Goal: Information Seeking & Learning: Learn about a topic

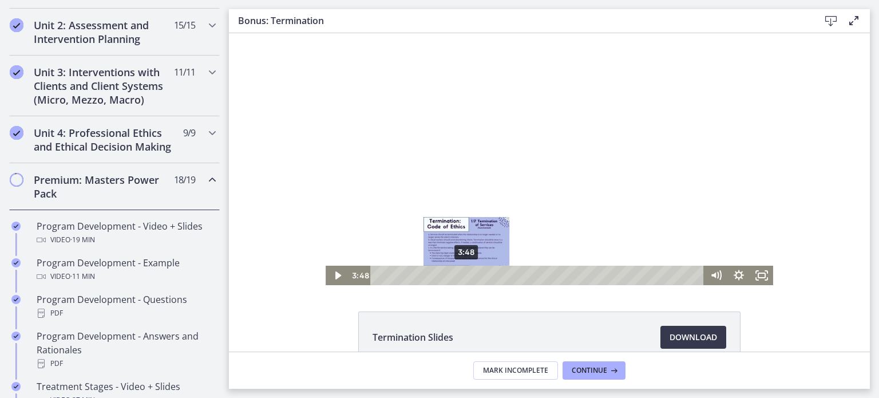
click at [463, 282] on div "3:48" at bounding box center [539, 275] width 320 height 19
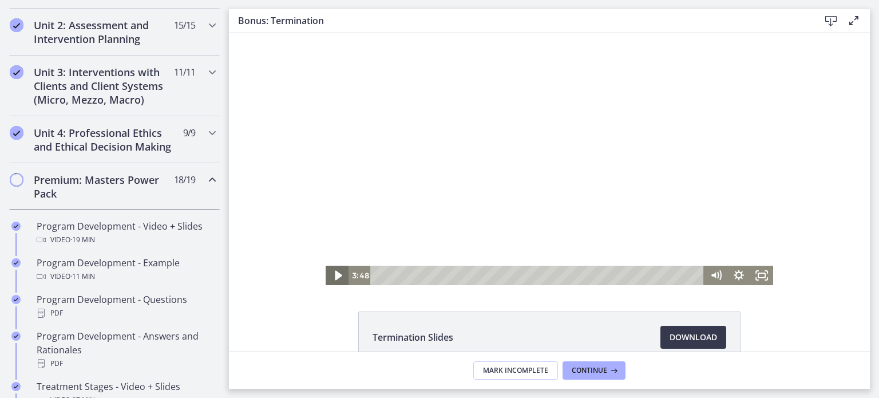
click at [338, 274] on icon "Play Video" at bounding box center [338, 275] width 27 height 23
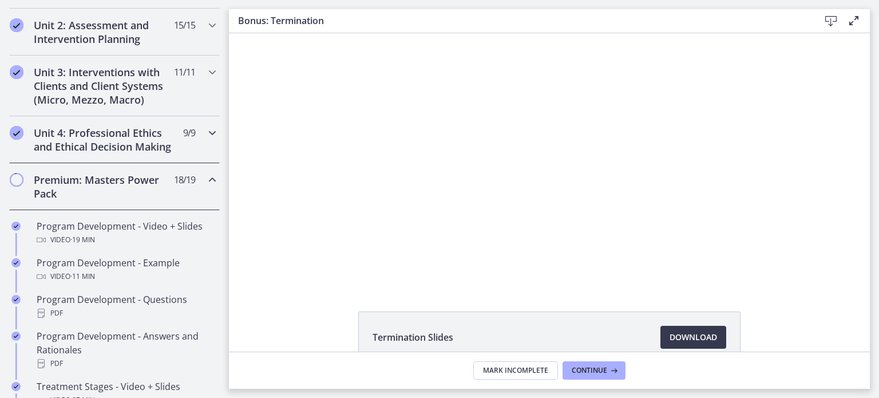
click at [206, 138] on icon "Chapters" at bounding box center [213, 133] width 14 height 14
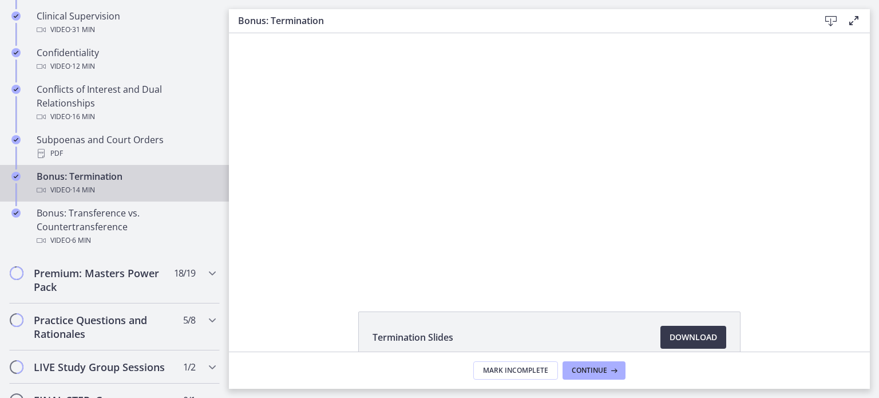
scroll to position [666, 0]
drag, startPoint x: 611, startPoint y: 369, endPoint x: 588, endPoint y: 369, distance: 23.5
click at [588, 369] on span "Continue" at bounding box center [589, 370] width 35 height 9
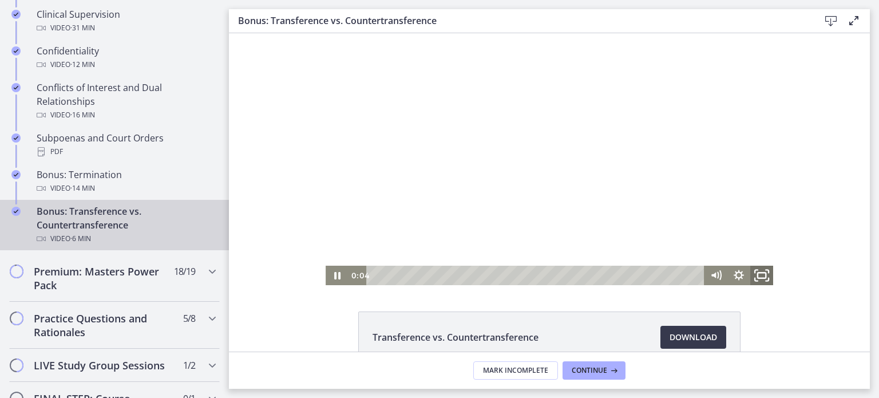
click at [755, 274] on icon "Fullscreen" at bounding box center [761, 275] width 27 height 23
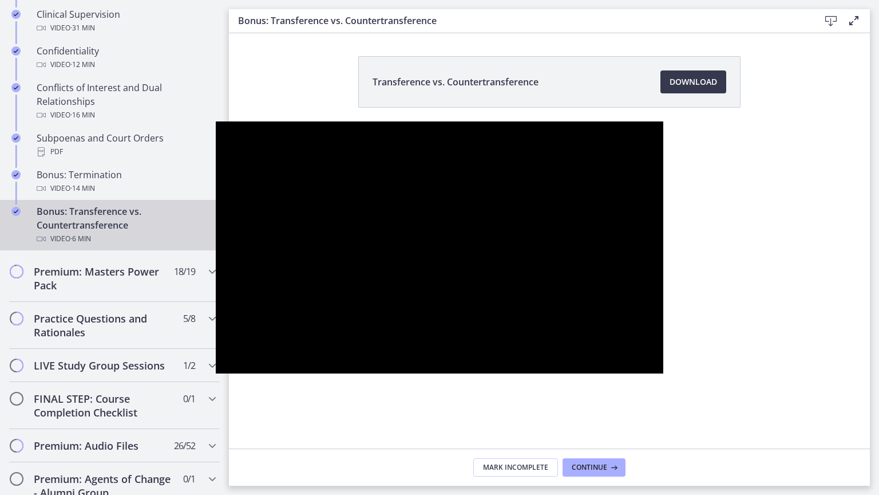
click at [418, 269] on div at bounding box center [440, 247] width 448 height 252
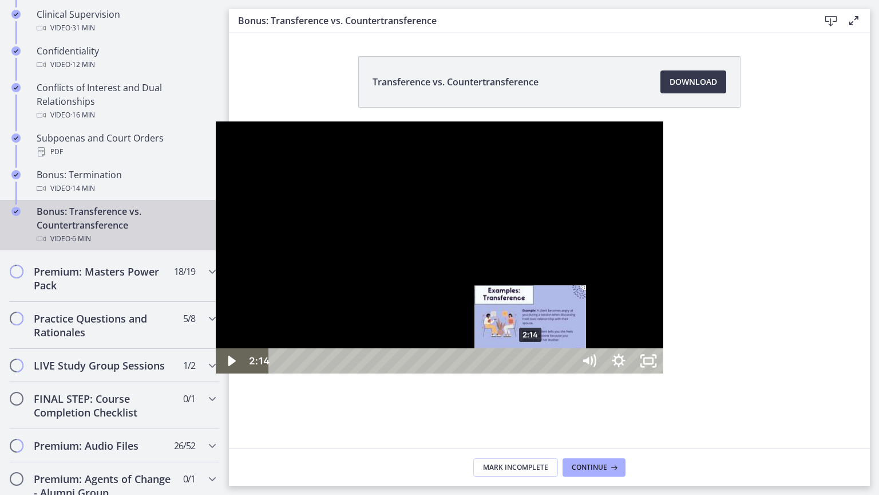
drag, startPoint x: 360, startPoint y: 481, endPoint x: 315, endPoint y: 484, distance: 44.7
click at [526, 365] on div "Playbar" at bounding box center [530, 361] width 9 height 9
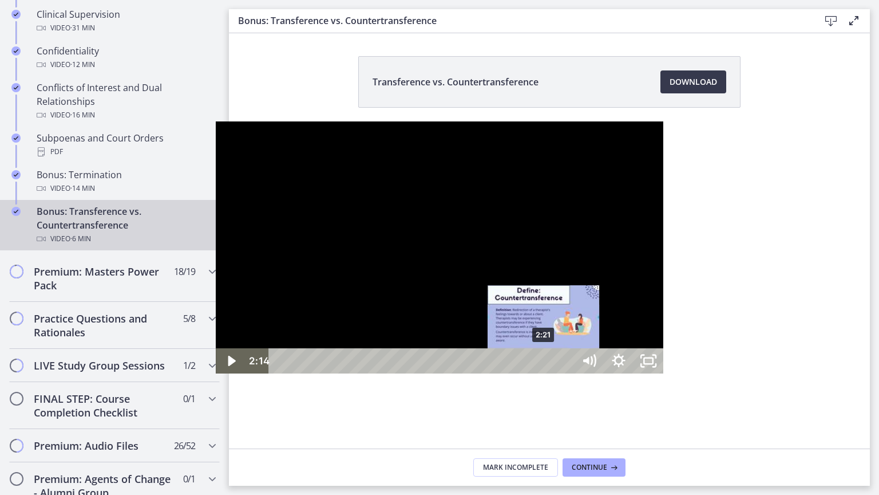
click at [484, 250] on div at bounding box center [440, 247] width 448 height 252
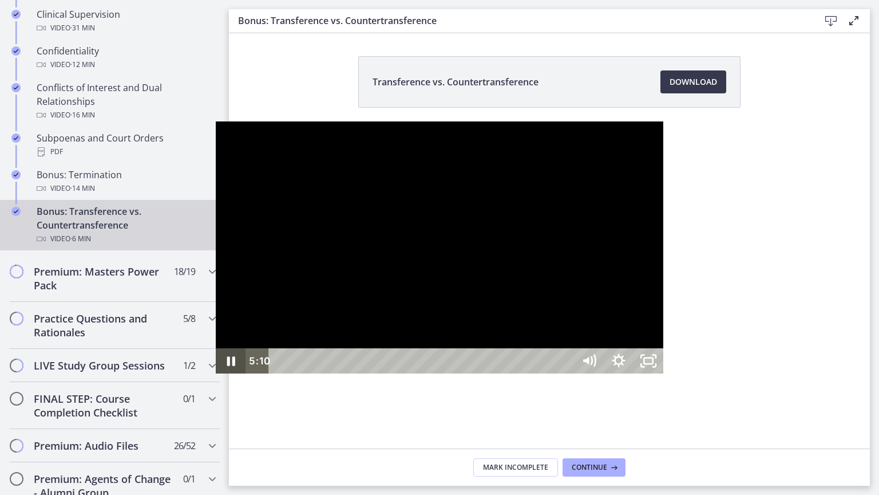
click at [216, 373] on icon "Pause" at bounding box center [231, 360] width 30 height 25
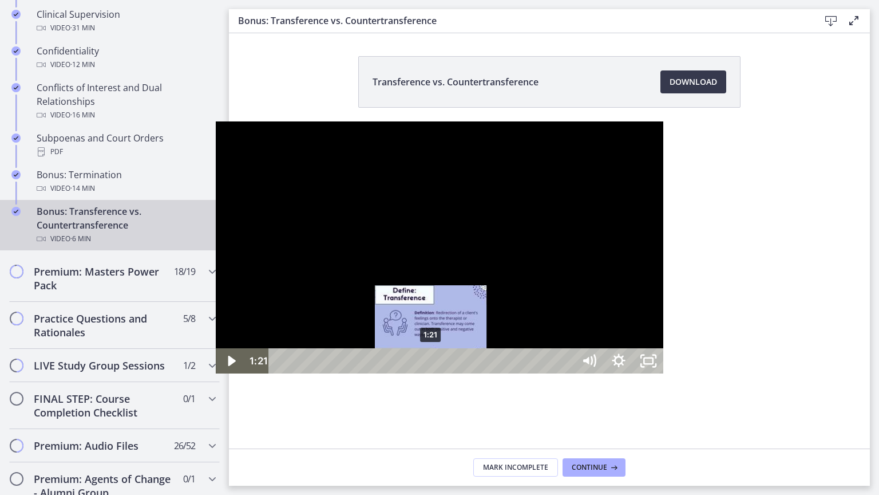
click at [280, 373] on div "1:21" at bounding box center [423, 360] width 287 height 25
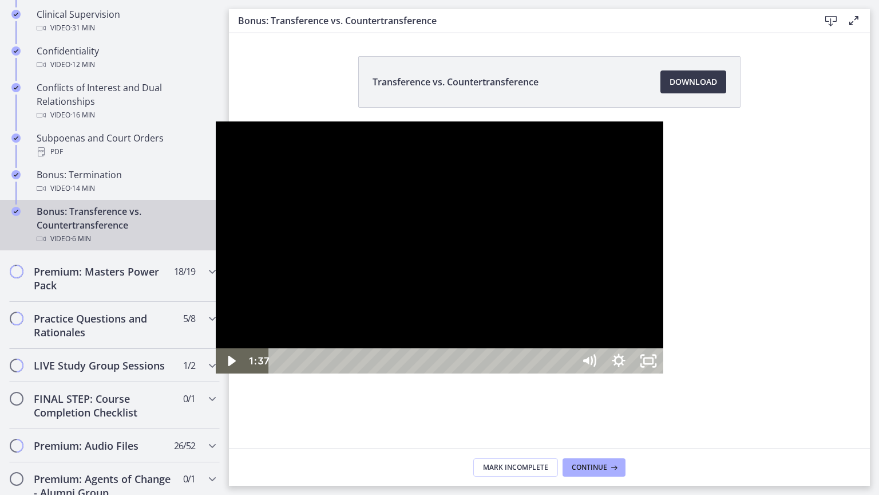
click at [346, 255] on div at bounding box center [440, 247] width 448 height 252
click at [666, 376] on icon "Unfullscreen" at bounding box center [648, 361] width 35 height 30
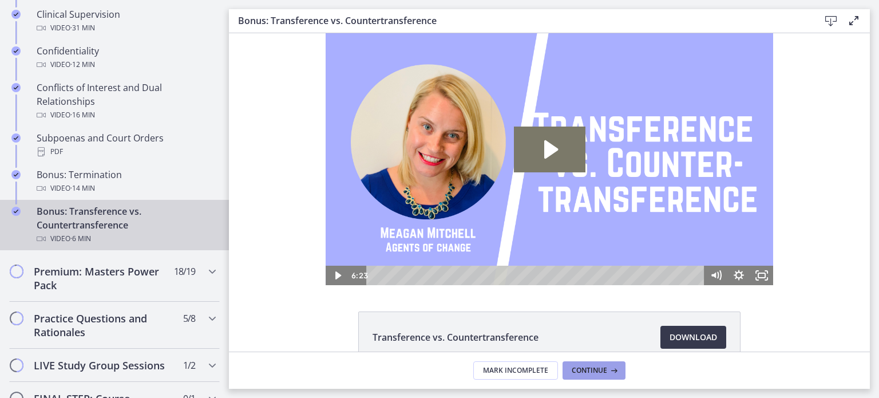
click at [583, 369] on span "Continue" at bounding box center [589, 370] width 35 height 9
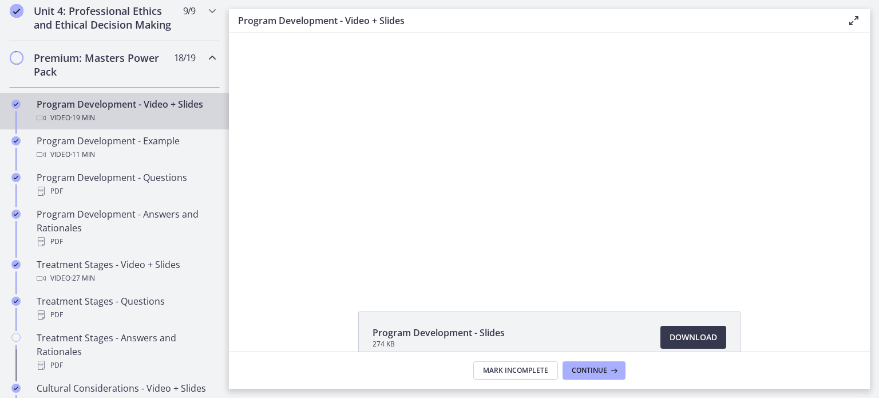
scroll to position [515, 0]
click at [190, 116] on div "Program Development - Video + Slides Video · 19 min" at bounding box center [126, 109] width 179 height 27
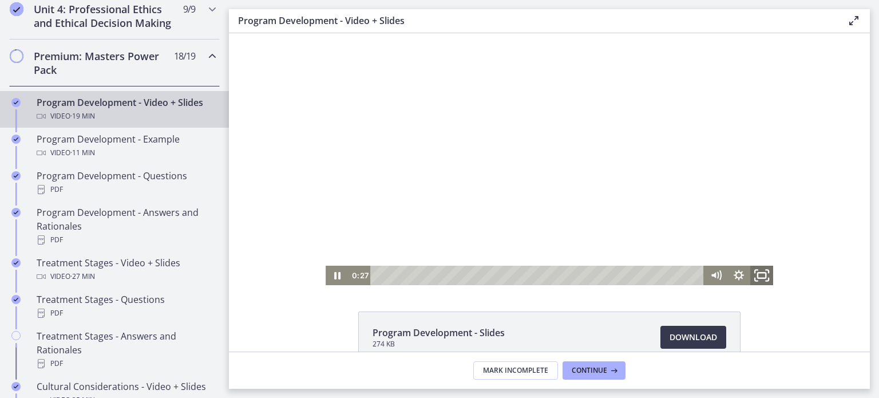
click at [756, 271] on icon "Fullscreen" at bounding box center [761, 275] width 27 height 23
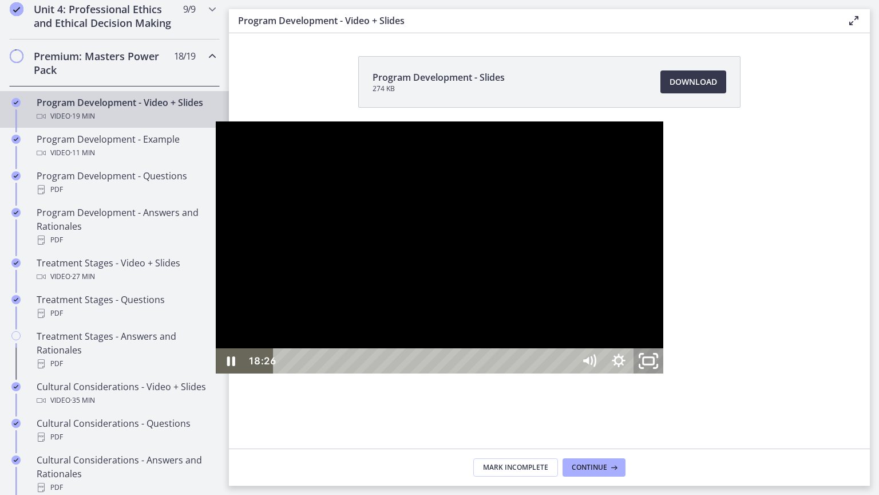
click at [666, 376] on icon "Unfullscreen" at bounding box center [648, 361] width 35 height 30
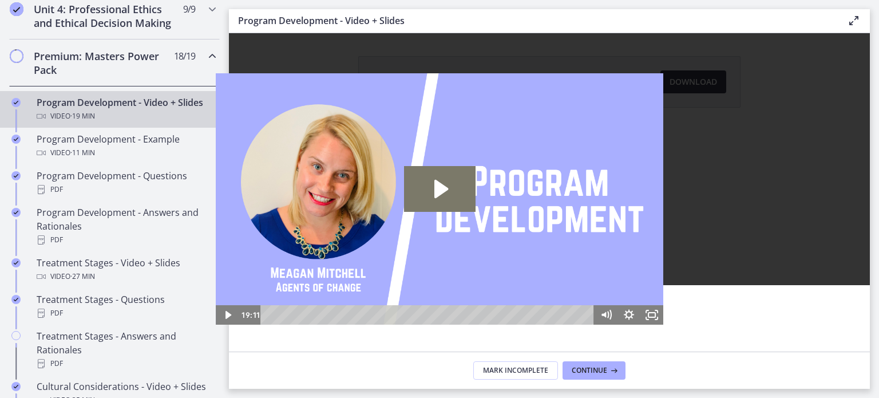
scroll to position [0, 0]
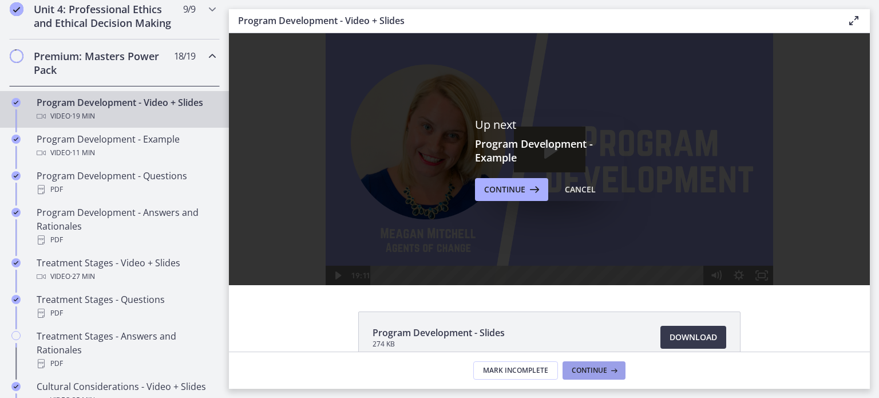
click at [607, 368] on icon at bounding box center [612, 370] width 11 height 9
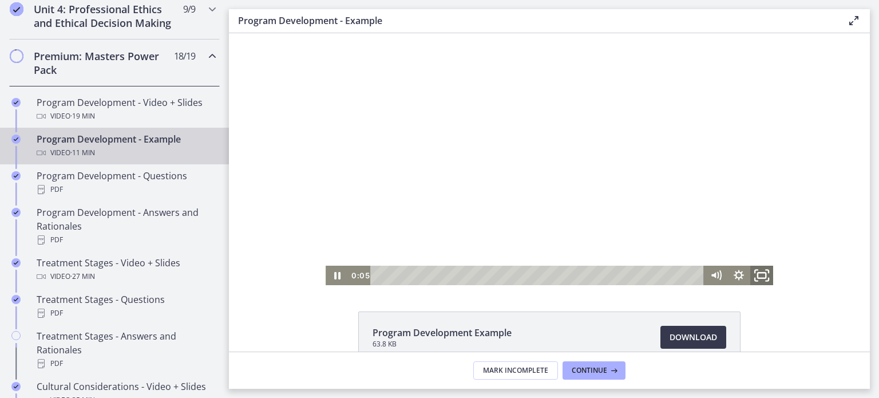
click at [763, 270] on icon "Fullscreen" at bounding box center [761, 275] width 27 height 23
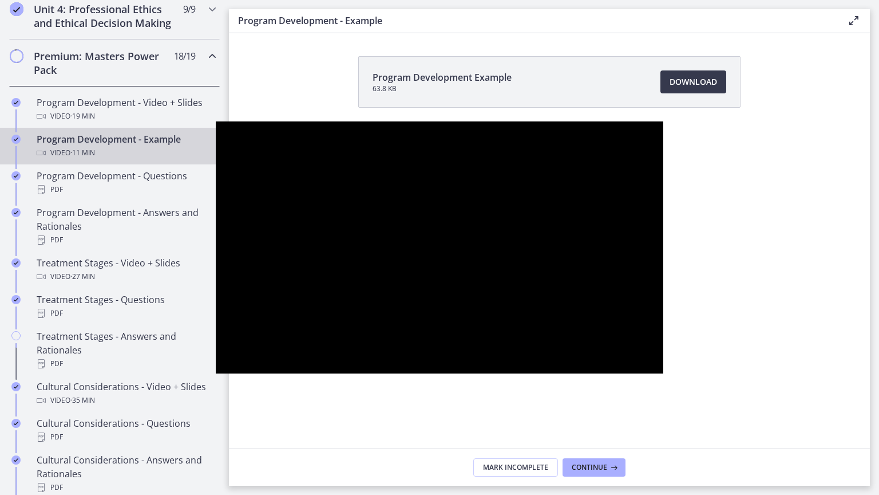
click at [393, 366] on div at bounding box center [440, 247] width 448 height 252
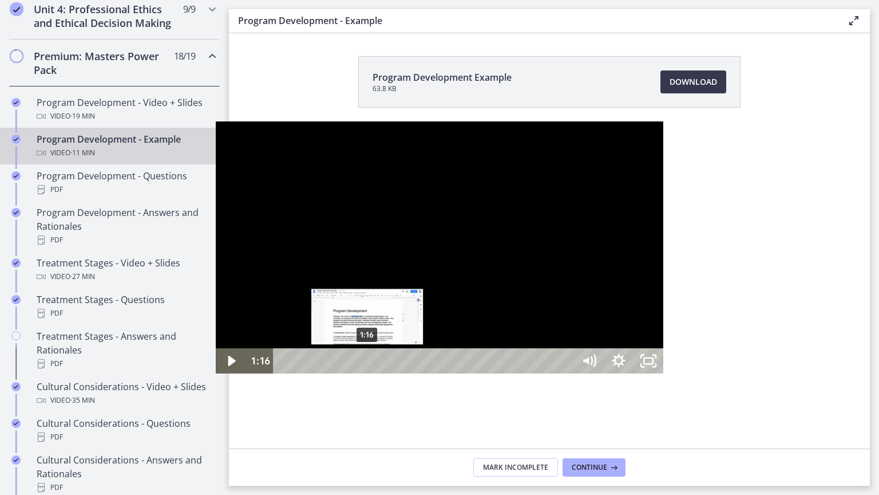
click at [285, 373] on div "1:16" at bounding box center [426, 360] width 283 height 25
click at [363, 365] on div "Playbar" at bounding box center [367, 361] width 9 height 9
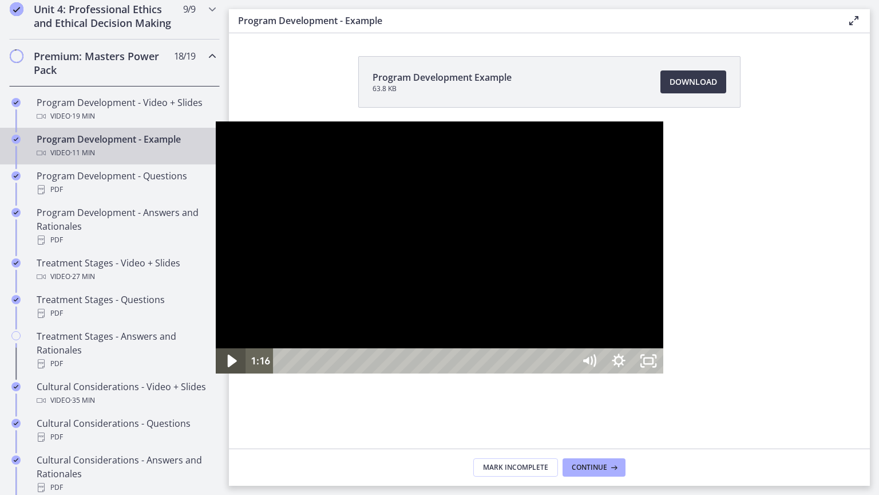
click at [214, 376] on icon "Play Video" at bounding box center [231, 361] width 35 height 30
click at [666, 376] on icon "Unfullscreen" at bounding box center [648, 361] width 35 height 30
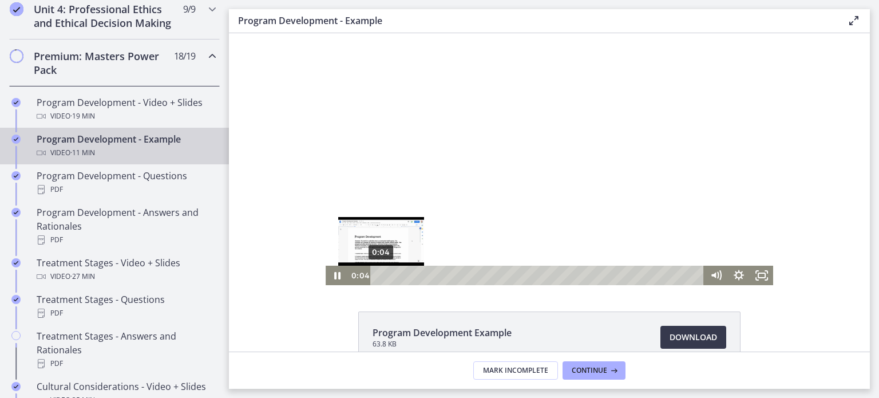
click at [379, 272] on div "0:04" at bounding box center [539, 275] width 320 height 19
click at [761, 278] on icon "Fullscreen" at bounding box center [761, 275] width 27 height 23
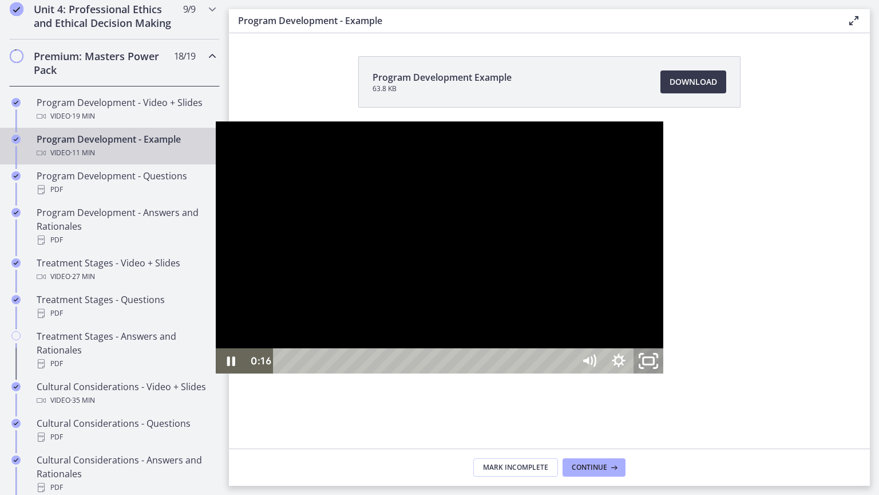
click at [666, 376] on icon "Unfullscreen" at bounding box center [648, 361] width 35 height 30
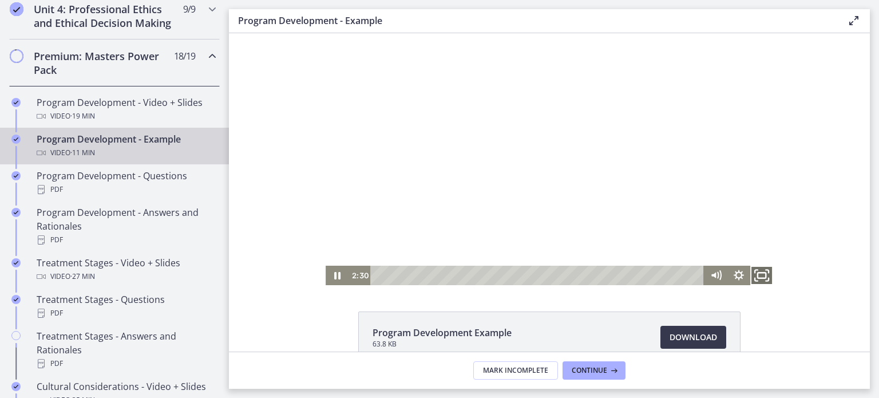
click at [757, 274] on icon "Fullscreen" at bounding box center [761, 275] width 27 height 23
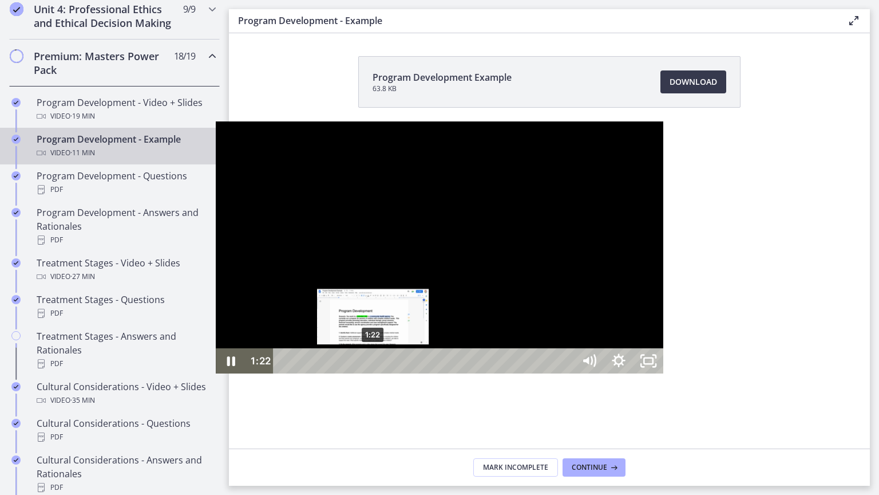
click at [285, 373] on div "1:22" at bounding box center [426, 360] width 283 height 25
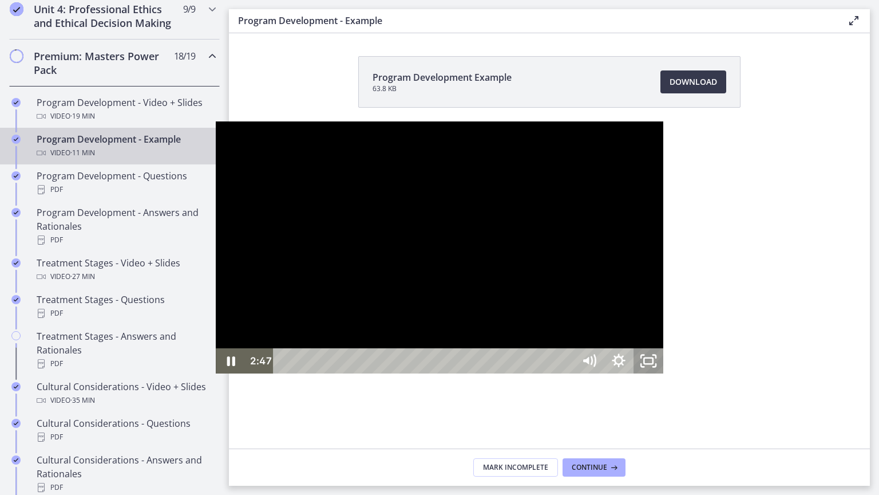
click at [663, 373] on icon "Unfullscreen" at bounding box center [649, 360] width 30 height 25
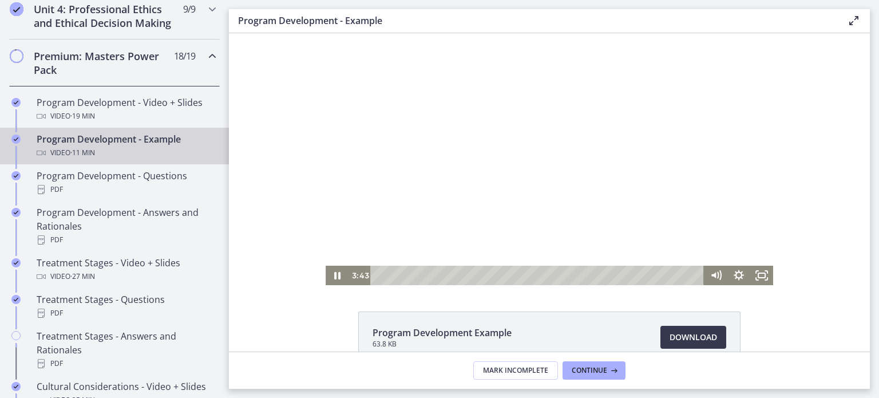
click at [793, 72] on div "Click for sound @keyframes VOLUME_SMALL_WAVE_FLASH { 0% { opacity: 0; } 33% { o…" at bounding box center [549, 159] width 641 height 252
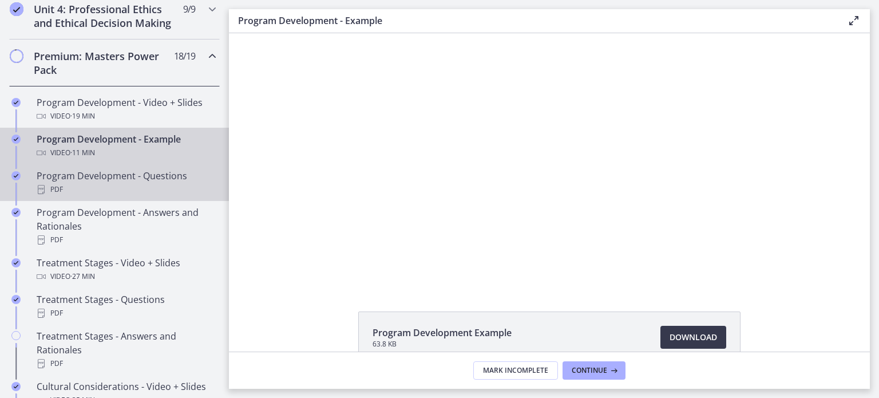
click at [157, 196] on div "PDF" at bounding box center [126, 190] width 179 height 14
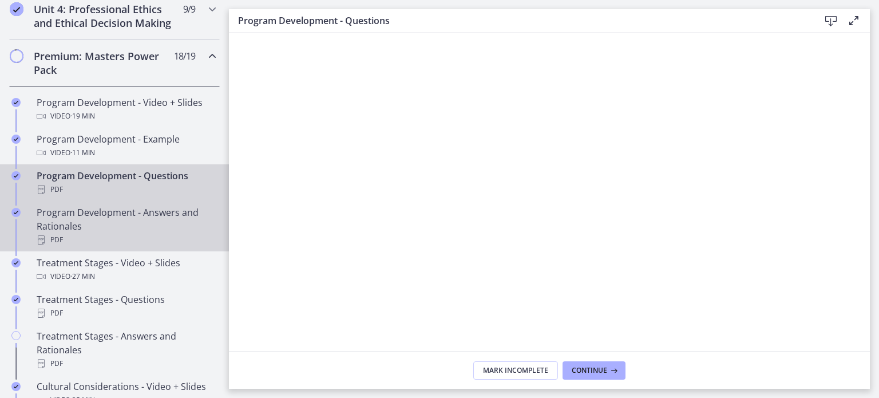
click at [165, 228] on div "Program Development - Answers and Rationales PDF" at bounding box center [126, 226] width 179 height 41
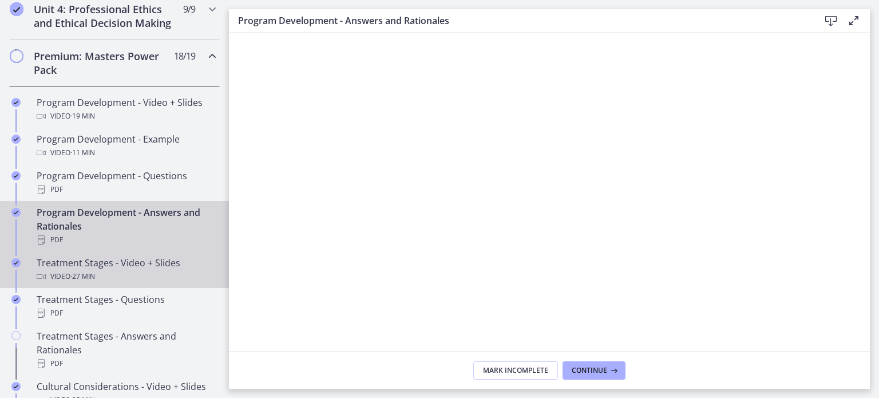
click at [143, 279] on div "Treatment Stages - Video + Slides Video · 27 min" at bounding box center [126, 269] width 179 height 27
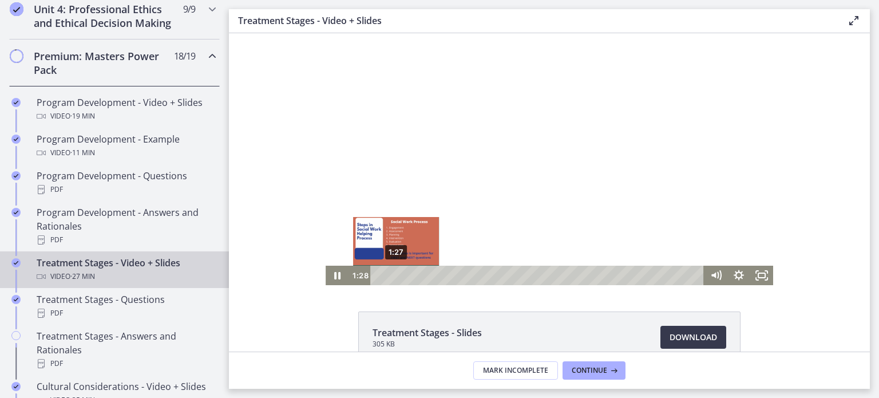
click at [334, 275] on icon "Pause" at bounding box center [337, 275] width 6 height 7
